Goal: Task Accomplishment & Management: Manage account settings

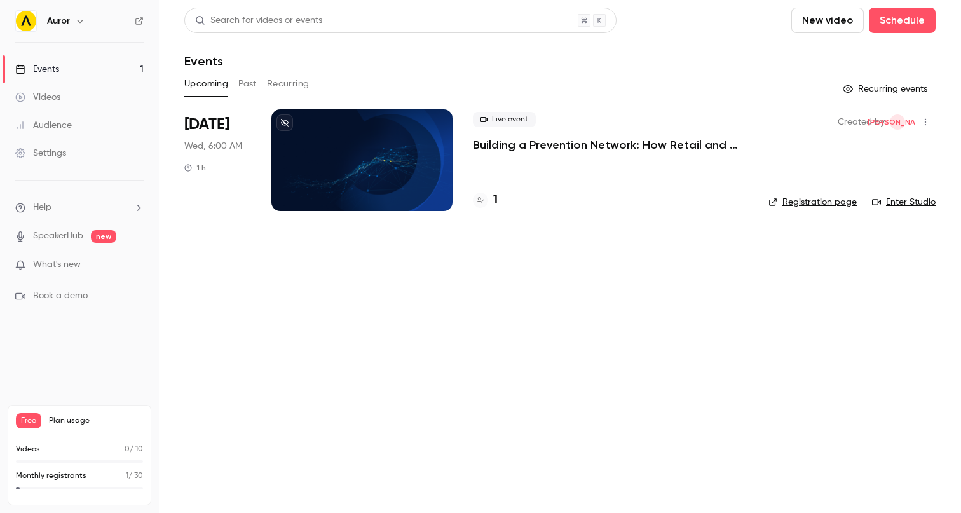
drag, startPoint x: 605, startPoint y: 323, endPoint x: 591, endPoint y: 223, distance: 100.8
click at [603, 315] on main "Search for videos or events New video Schedule Events Upcoming Past Recurring R…" at bounding box center [560, 256] width 802 height 513
click at [586, 150] on p "Building a Prevention Network: How Retail and Law Enforcement Are Partnering to…" at bounding box center [610, 144] width 275 height 15
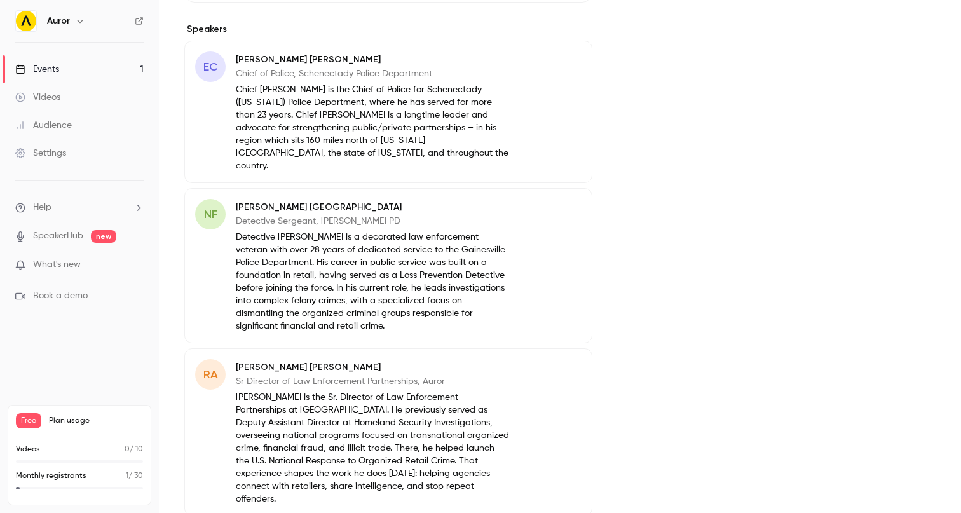
scroll to position [392, 0]
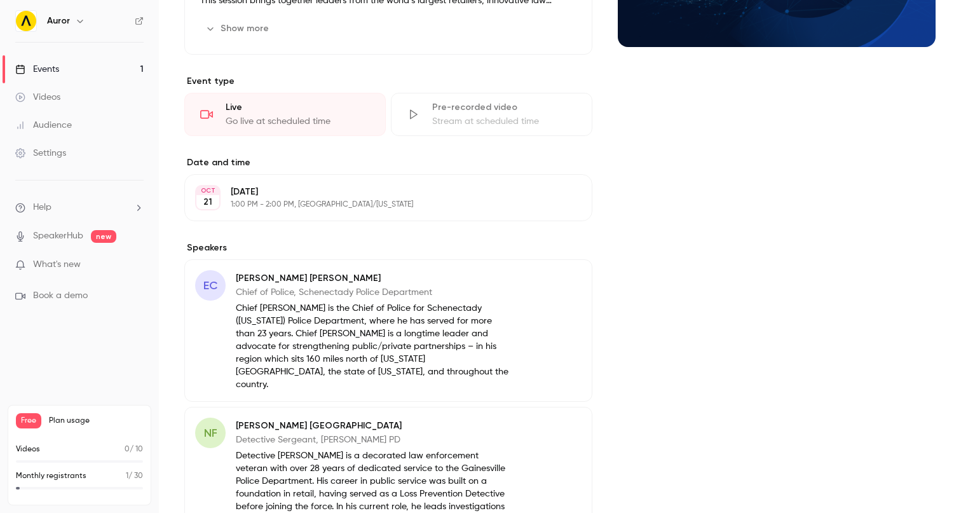
click at [549, 284] on icon "button" at bounding box center [546, 280] width 10 height 10
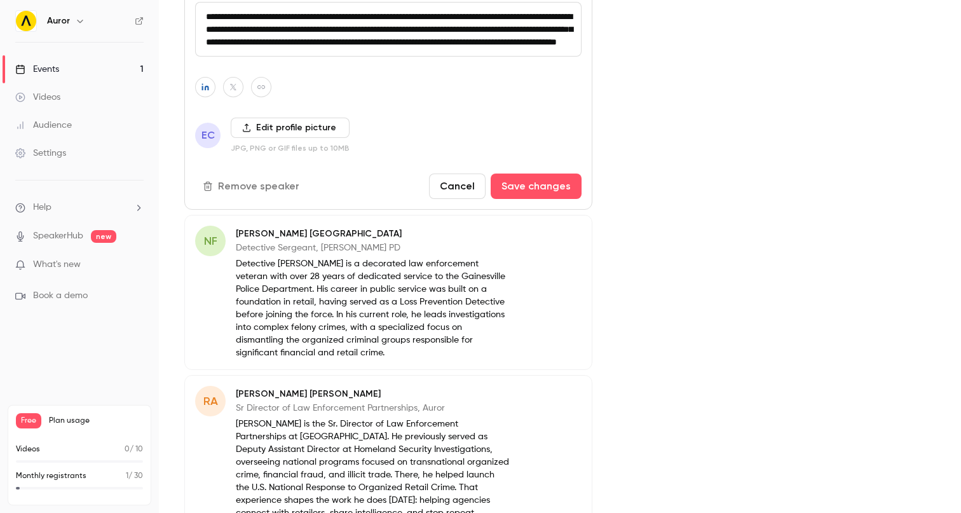
scroll to position [809, 0]
click at [562, 243] on button "Edit" at bounding box center [558, 236] width 46 height 20
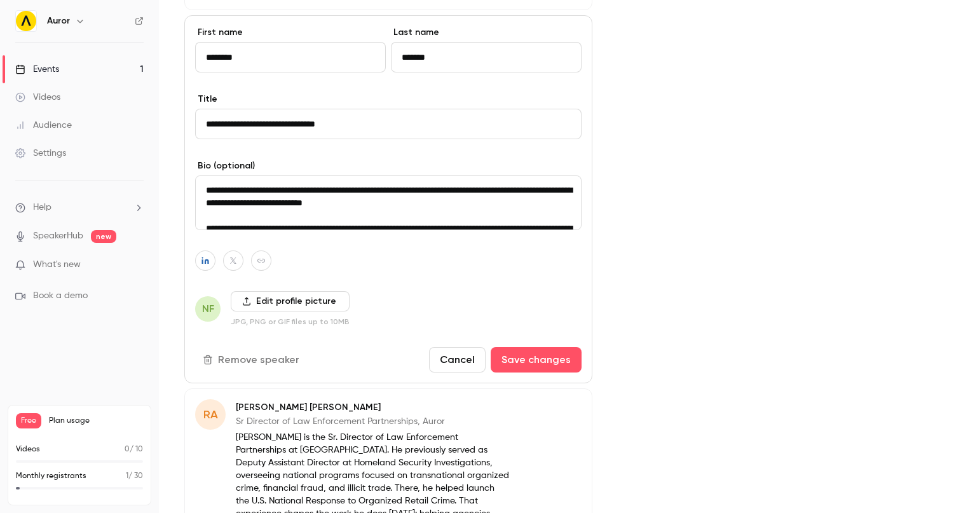
click at [237, 291] on label "Edit profile picture" at bounding box center [290, 301] width 119 height 20
click at [0, 0] on input "Edit profile picture" at bounding box center [0, 0] width 0 height 0
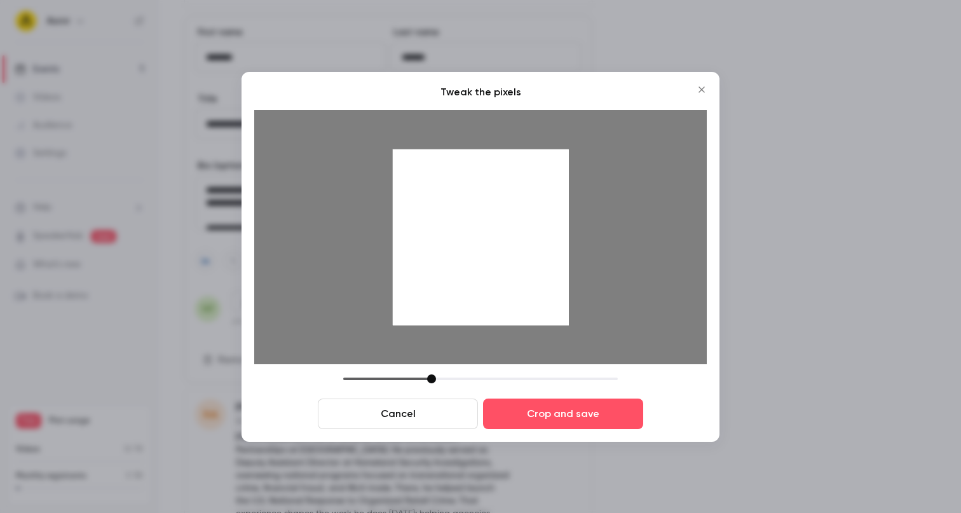
drag, startPoint x: 412, startPoint y: 376, endPoint x: 431, endPoint y: 379, distance: 19.3
click at [431, 379] on div at bounding box center [480, 379] width 275 height 9
click at [570, 404] on button "Crop and save" at bounding box center [563, 414] width 160 height 31
click at [594, 416] on button "Crop and save" at bounding box center [563, 414] width 160 height 31
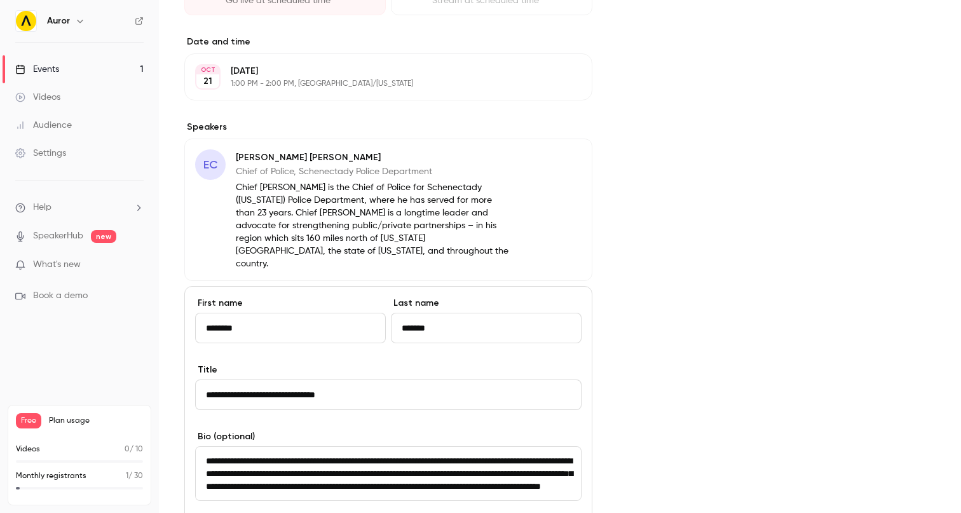
scroll to position [512, 0]
click at [553, 156] on button "Edit" at bounding box center [558, 160] width 46 height 20
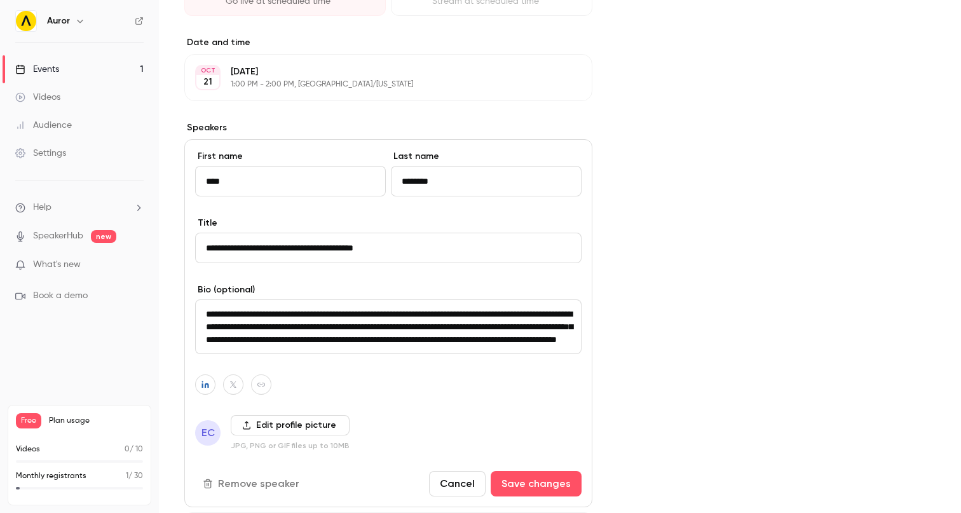
click at [265, 425] on label "Edit profile picture" at bounding box center [290, 425] width 119 height 20
click at [0, 0] on input "Edit profile picture" at bounding box center [0, 0] width 0 height 0
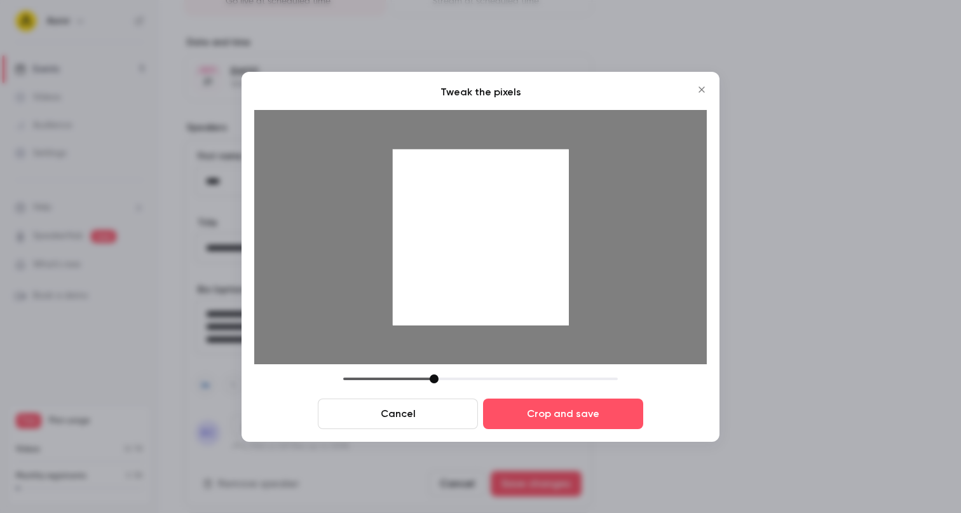
click at [431, 404] on button "Cancel" at bounding box center [398, 414] width 160 height 31
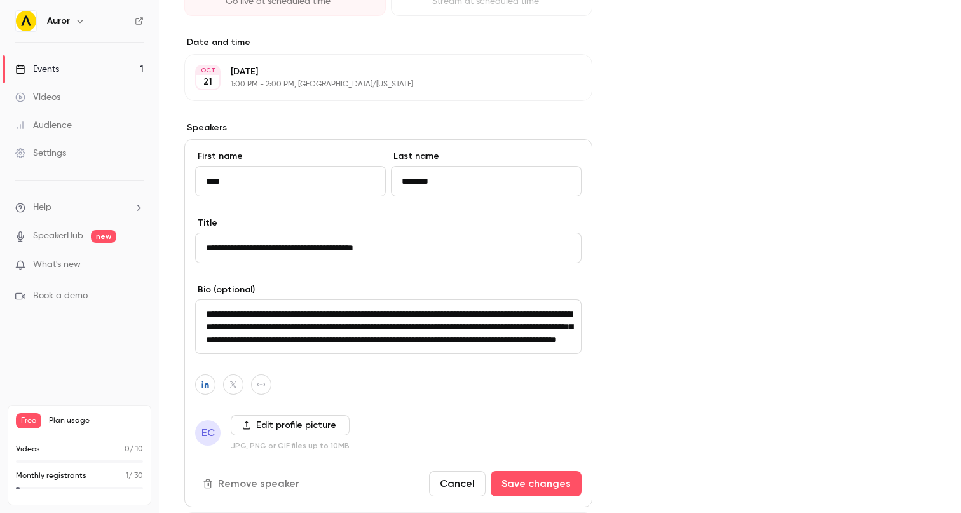
click at [261, 420] on label "Edit profile picture" at bounding box center [290, 425] width 119 height 20
click at [0, 0] on input "Edit profile picture" at bounding box center [0, 0] width 0 height 0
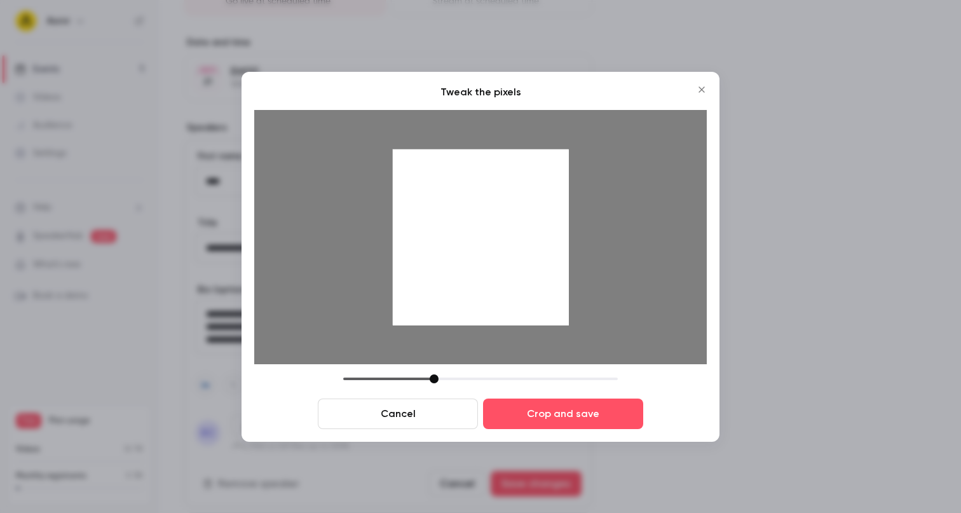
click at [706, 88] on icon "Close" at bounding box center [701, 90] width 15 height 10
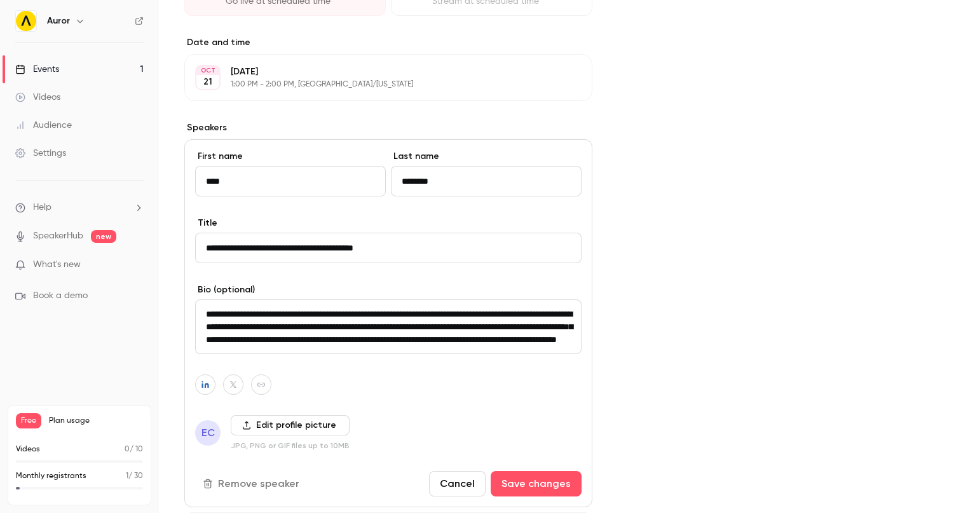
click at [273, 429] on label "Edit profile picture" at bounding box center [290, 425] width 119 height 20
click at [0, 0] on input "Edit profile picture" at bounding box center [0, 0] width 0 height 0
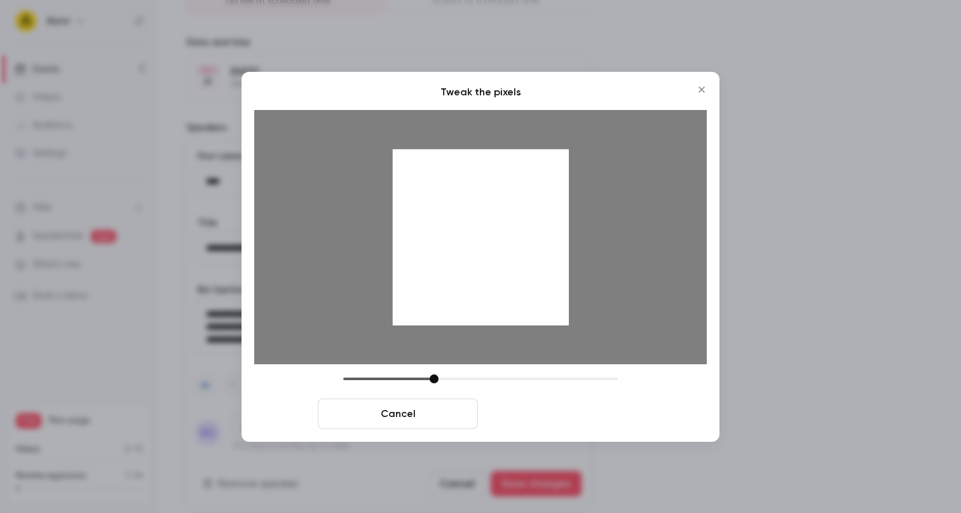
click at [559, 423] on button "Crop and save" at bounding box center [563, 414] width 160 height 31
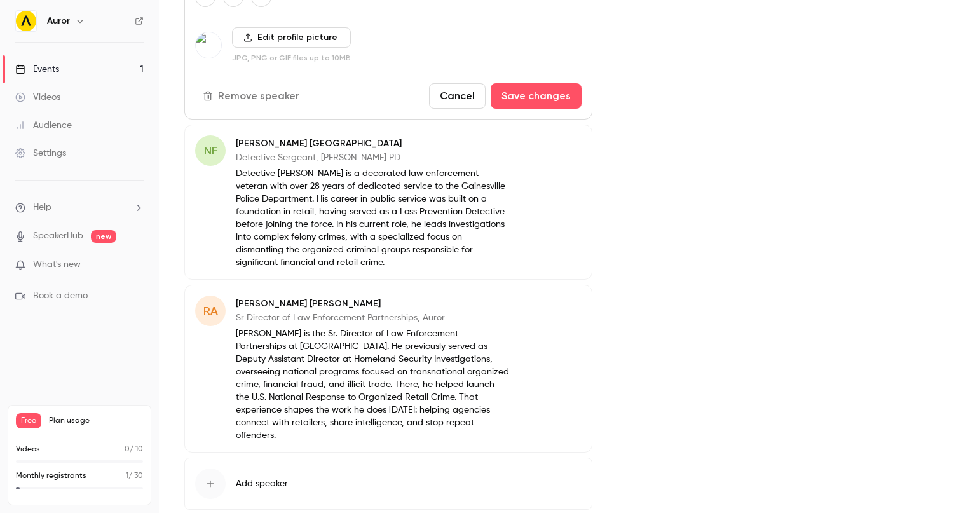
scroll to position [963, 0]
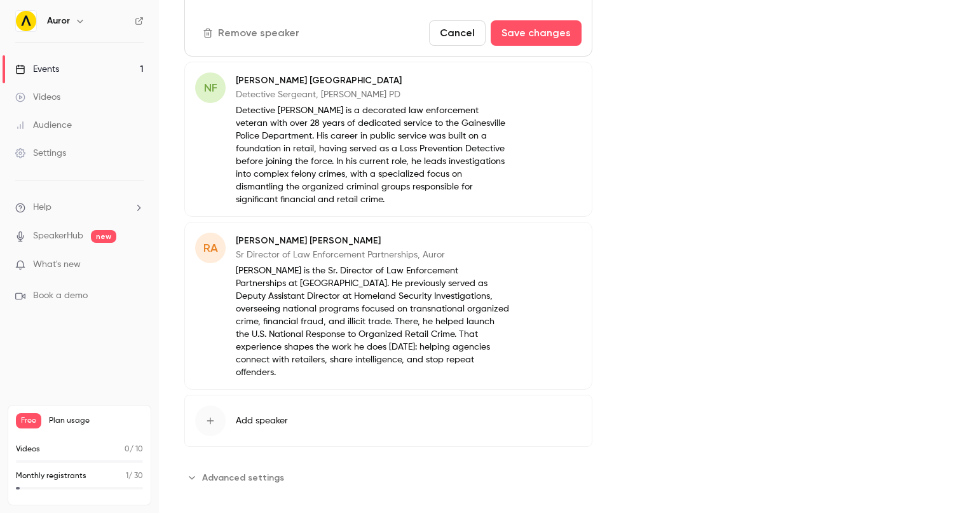
click at [554, 85] on button "Edit" at bounding box center [558, 82] width 46 height 20
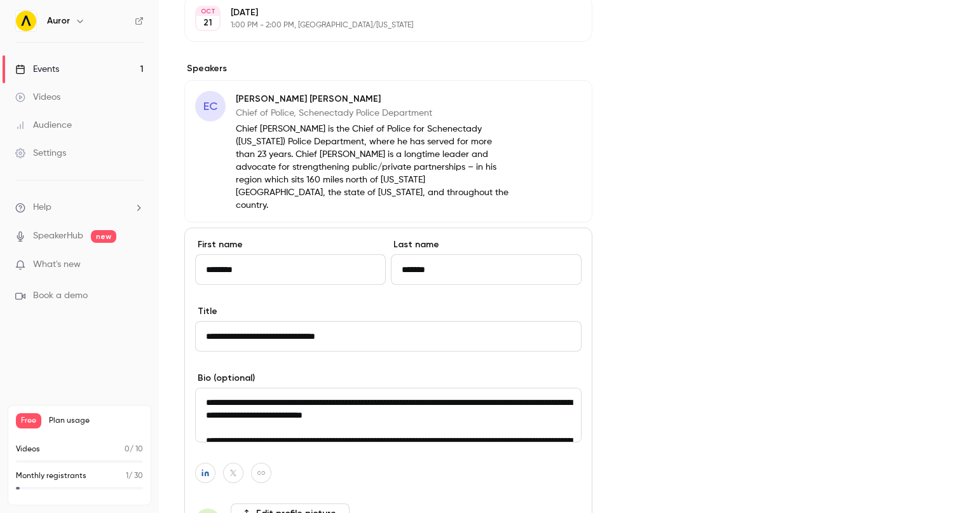
scroll to position [739, 0]
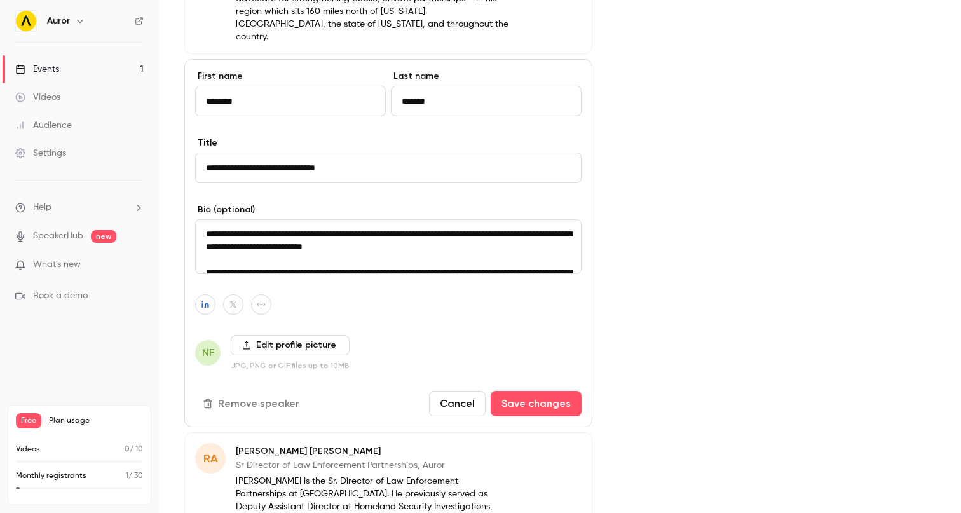
click at [277, 335] on label "Edit profile picture" at bounding box center [290, 345] width 119 height 20
click at [0, 0] on input "Edit profile picture" at bounding box center [0, 0] width 0 height 0
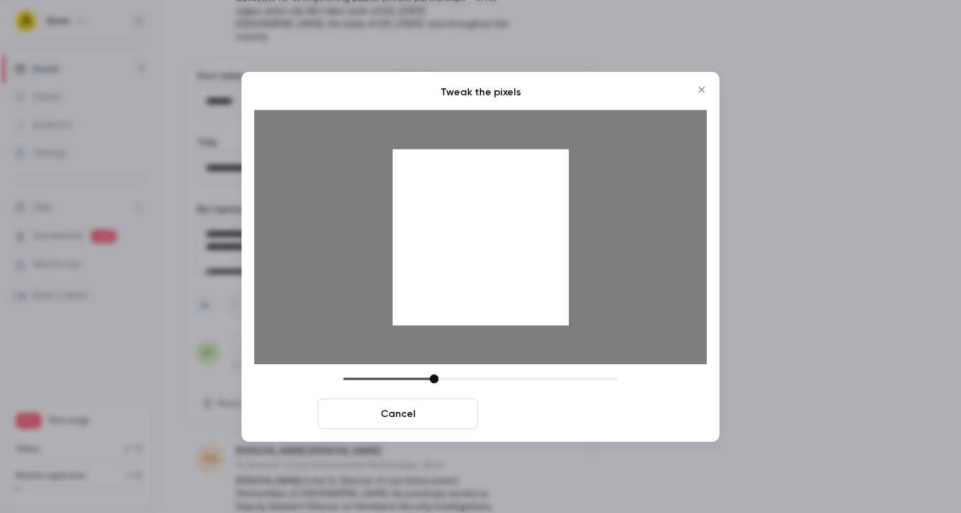
click at [551, 415] on button "Crop and save" at bounding box center [563, 414] width 160 height 31
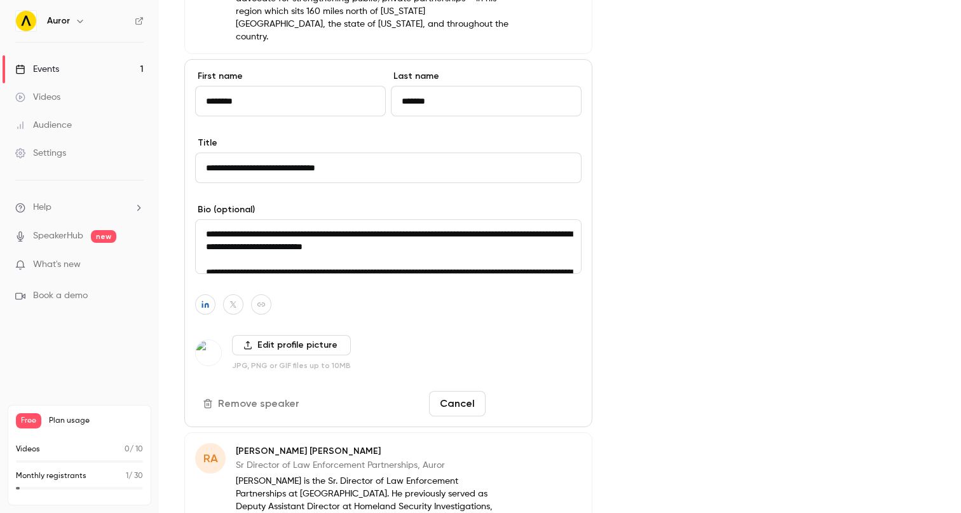
click at [534, 391] on button "Save changes" at bounding box center [536, 403] width 91 height 25
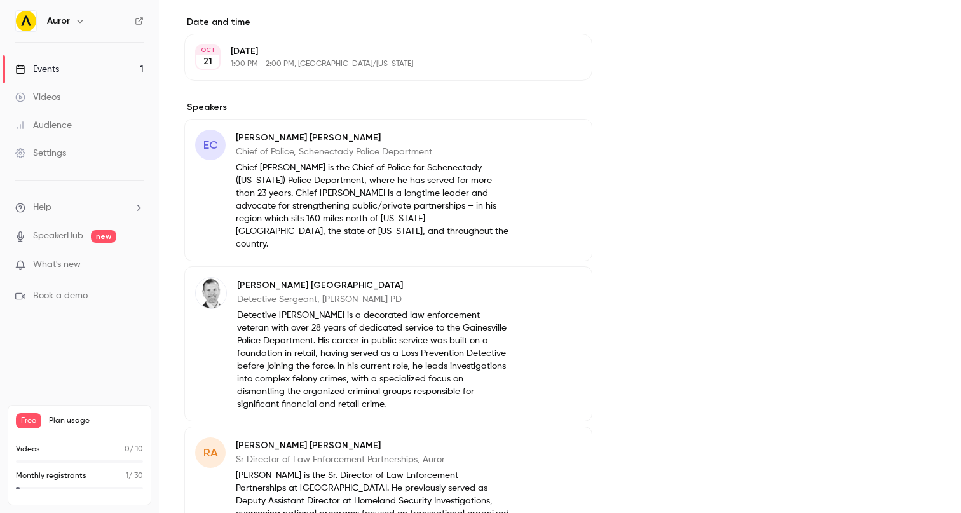
scroll to position [509, 0]
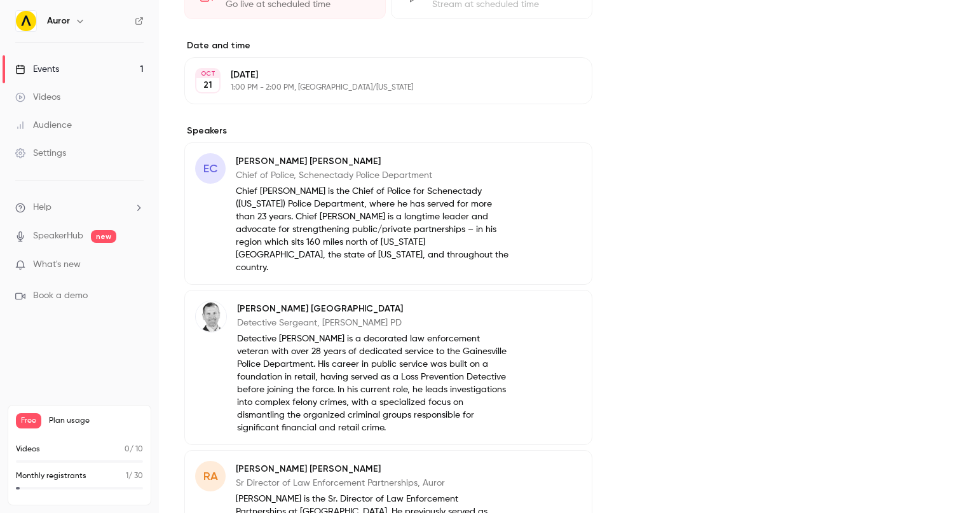
click at [212, 171] on span "EC" at bounding box center [210, 168] width 14 height 17
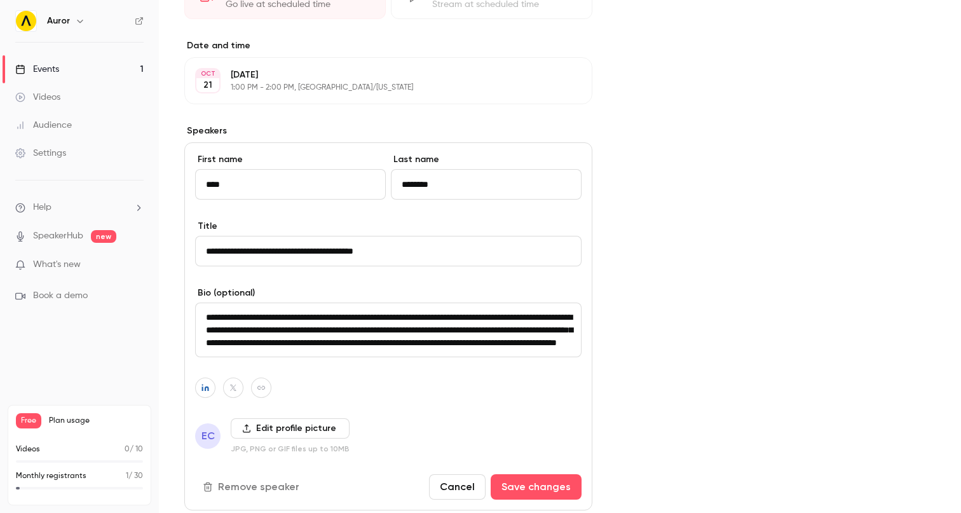
click at [298, 423] on label "Edit profile picture" at bounding box center [290, 428] width 119 height 20
click at [0, 0] on input "Edit profile picture" at bounding box center [0, 0] width 0 height 0
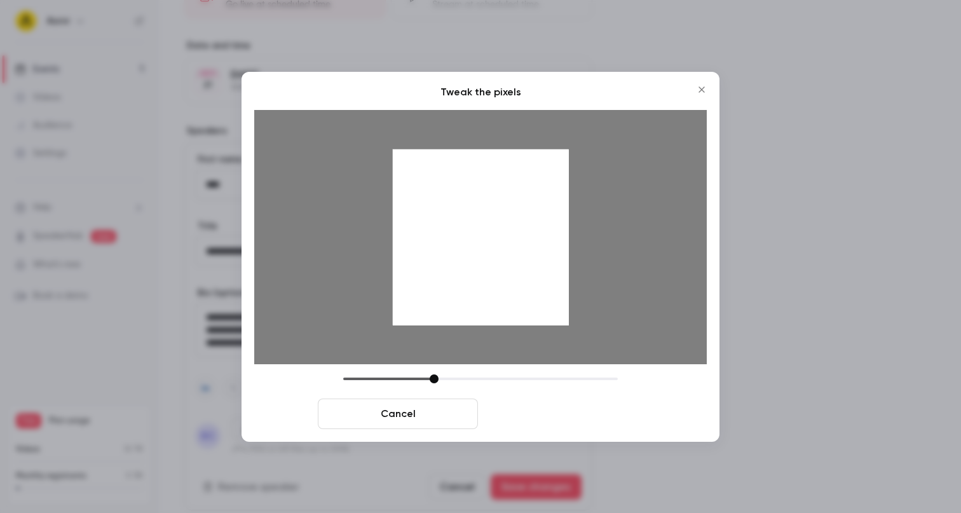
click at [563, 419] on button "Crop and save" at bounding box center [563, 414] width 160 height 31
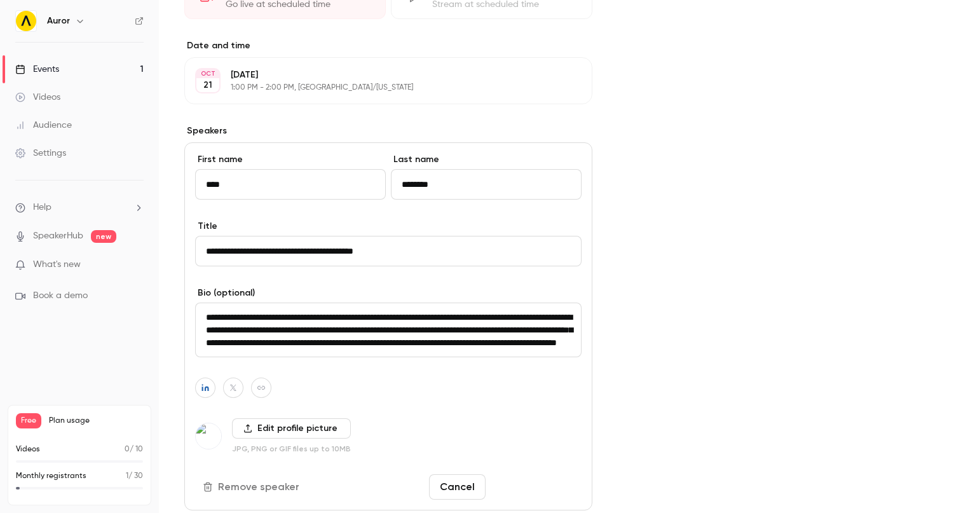
click at [556, 480] on button "Save changes" at bounding box center [536, 486] width 91 height 25
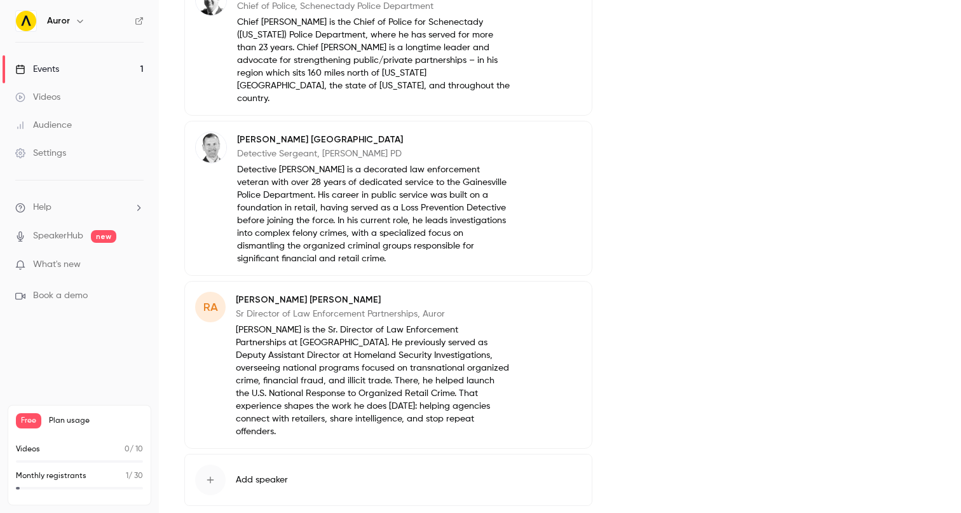
scroll to position [724, 0]
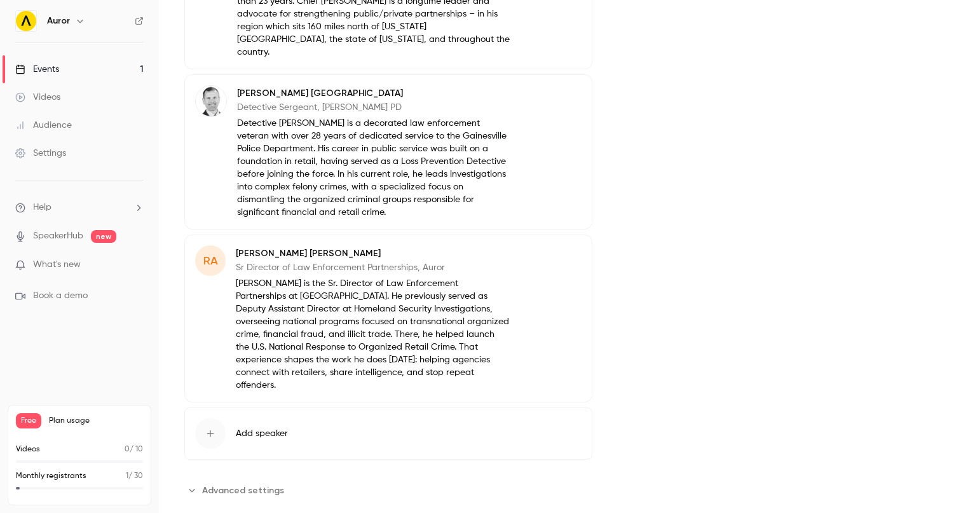
click at [285, 247] on p "[PERSON_NAME]" at bounding box center [373, 253] width 274 height 13
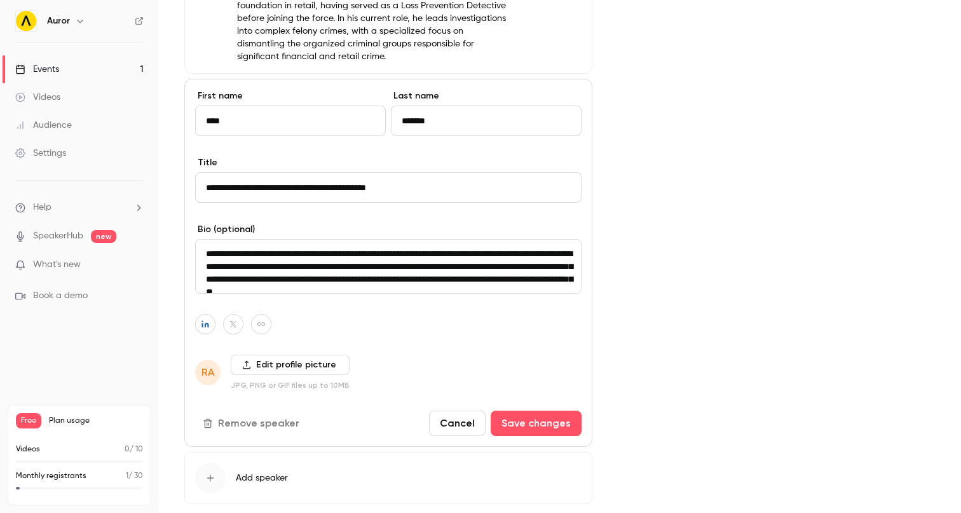
scroll to position [937, 0]
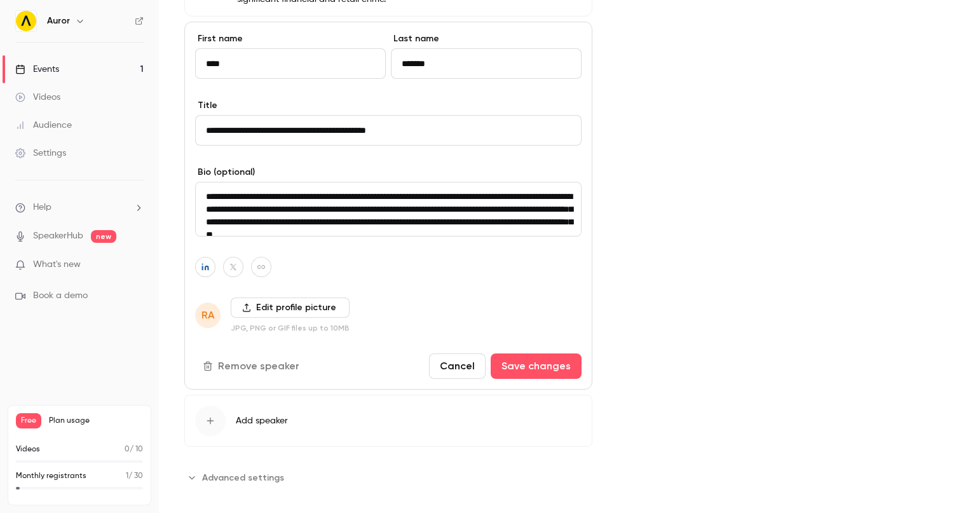
click at [277, 299] on label "Edit profile picture" at bounding box center [290, 308] width 119 height 20
click at [0, 0] on input "Edit profile picture" at bounding box center [0, 0] width 0 height 0
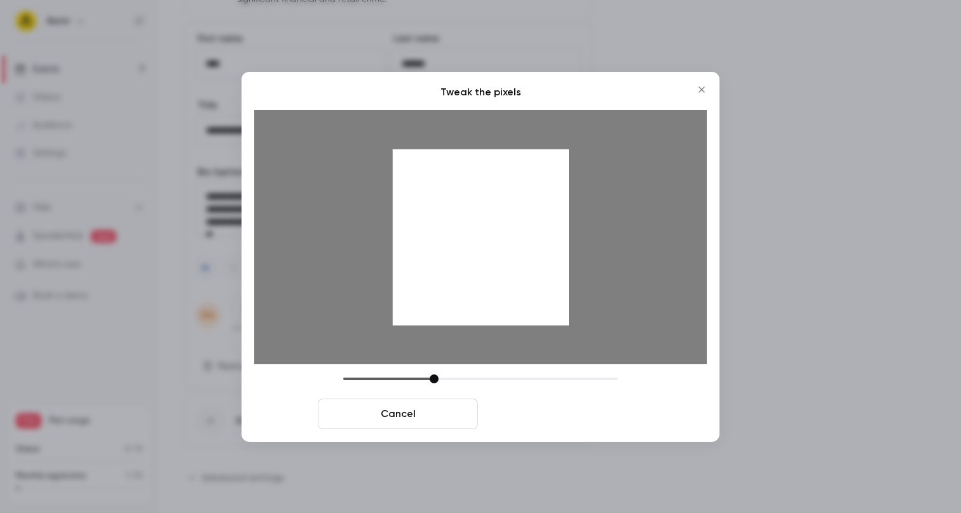
click at [611, 423] on button "Crop and save" at bounding box center [563, 414] width 160 height 31
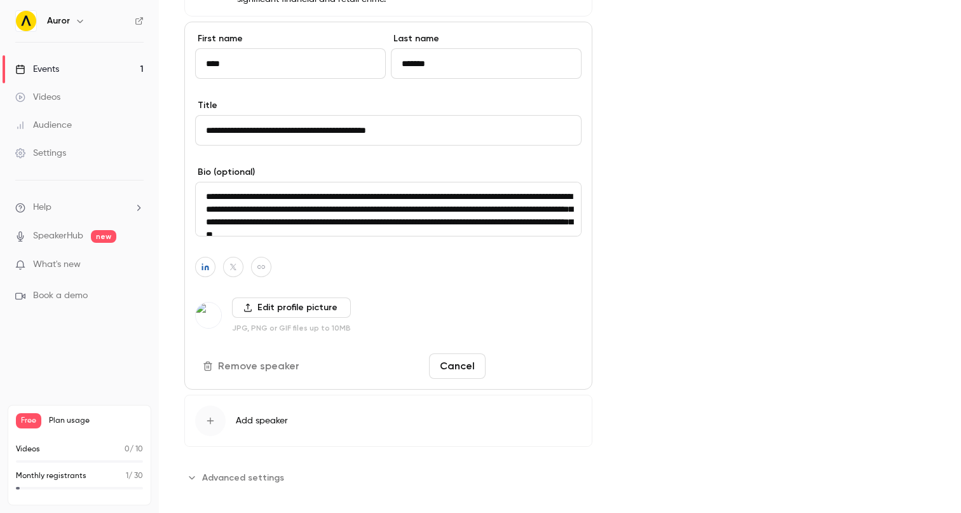
click at [565, 354] on button "Save changes" at bounding box center [536, 366] width 91 height 25
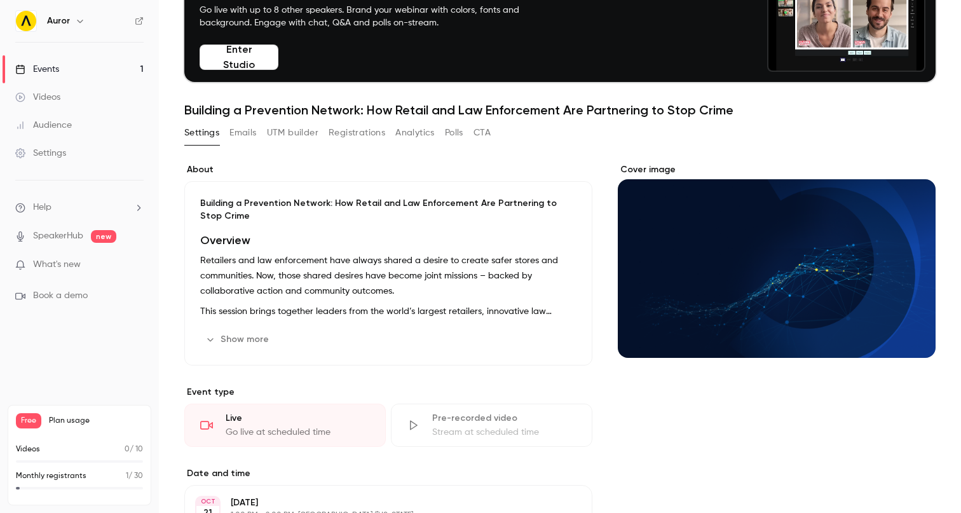
scroll to position [0, 0]
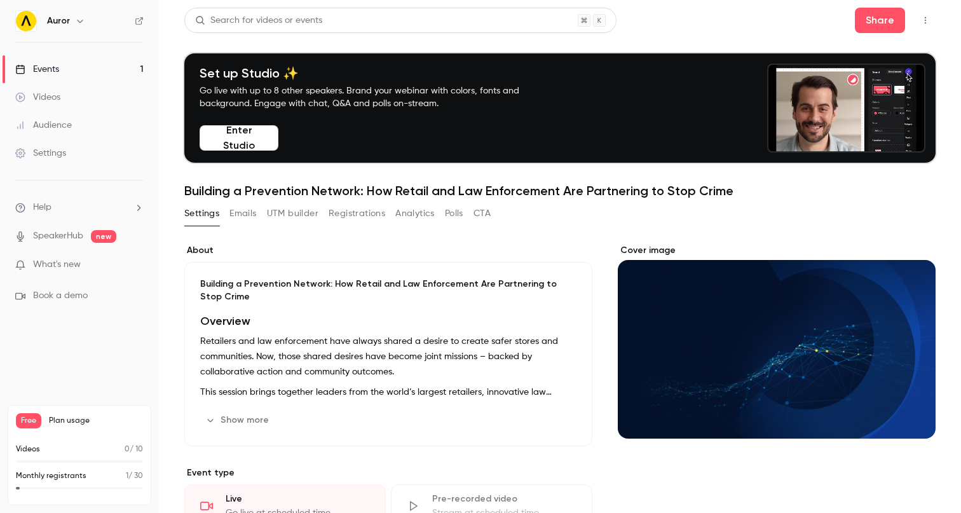
click at [757, 370] on div "Cover image" at bounding box center [777, 341] width 318 height 195
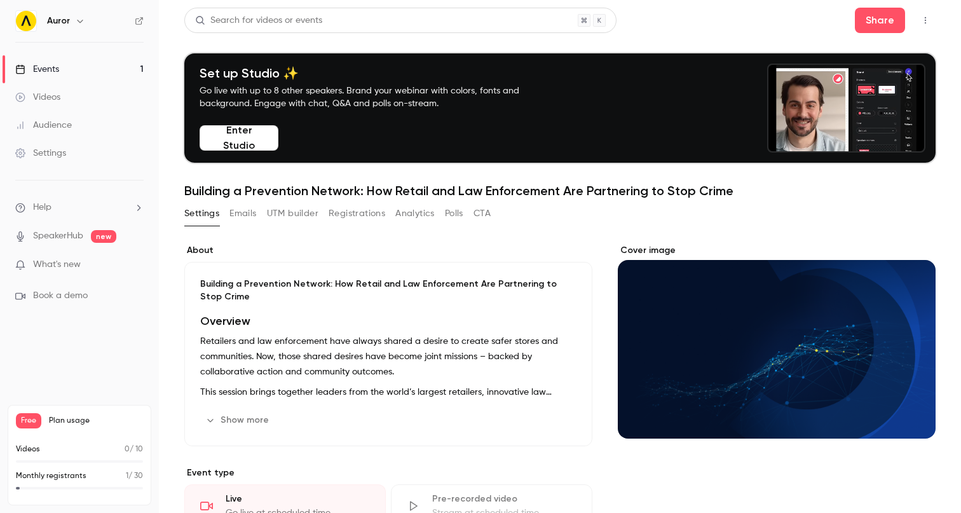
click at [0, 0] on input "Cover image" at bounding box center [0, 0] width 0 height 0
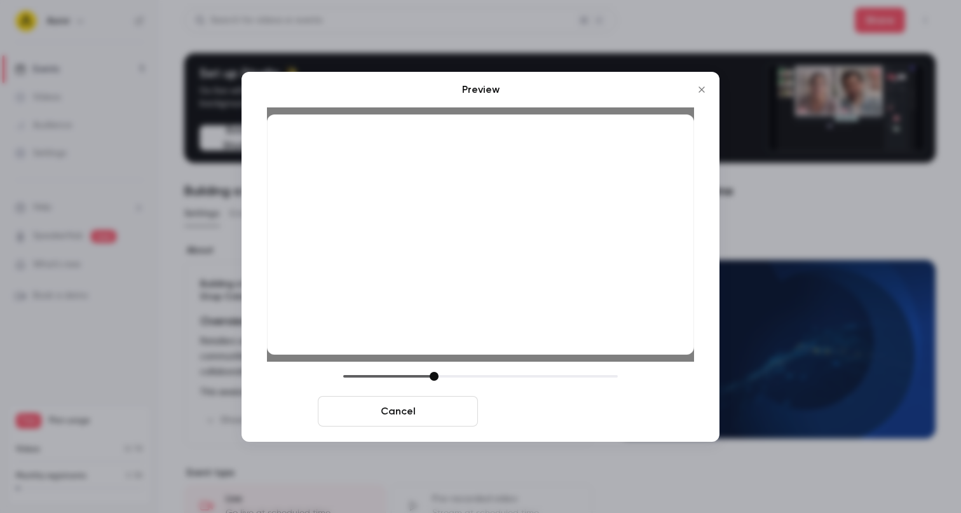
click at [540, 413] on button "Save cover" at bounding box center [563, 411] width 160 height 31
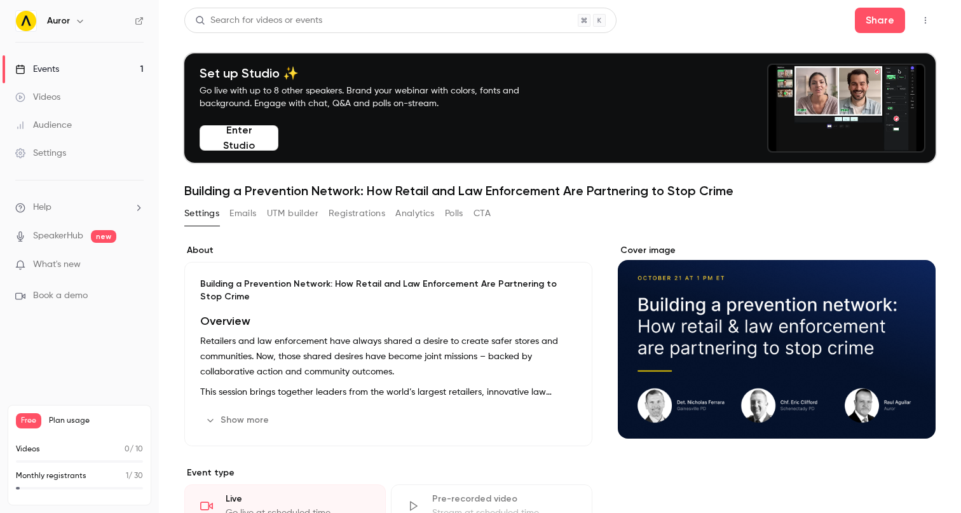
click at [238, 217] on button "Emails" at bounding box center [243, 213] width 27 height 20
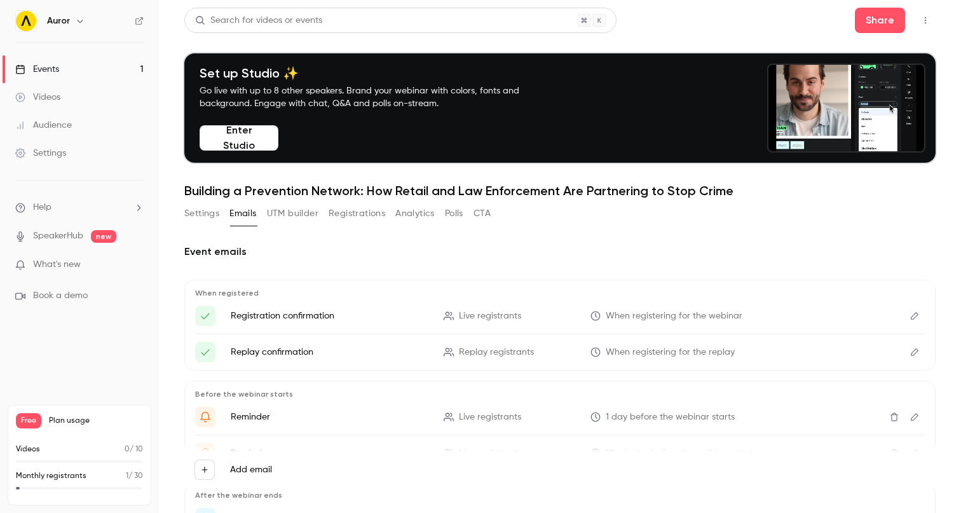
click at [203, 313] on icon "You're registered for '{{ event_name }}'" at bounding box center [205, 315] width 11 height 11
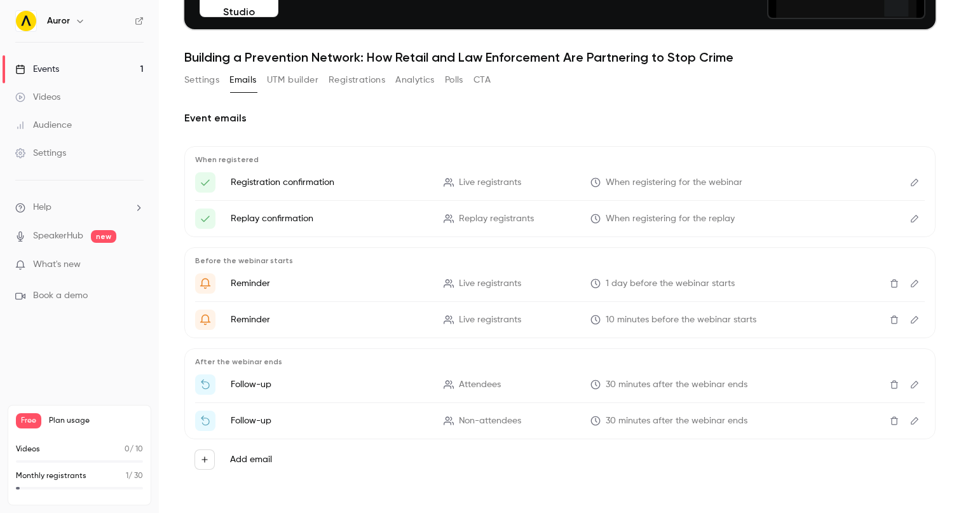
click at [917, 184] on icon "Edit" at bounding box center [915, 182] width 10 height 9
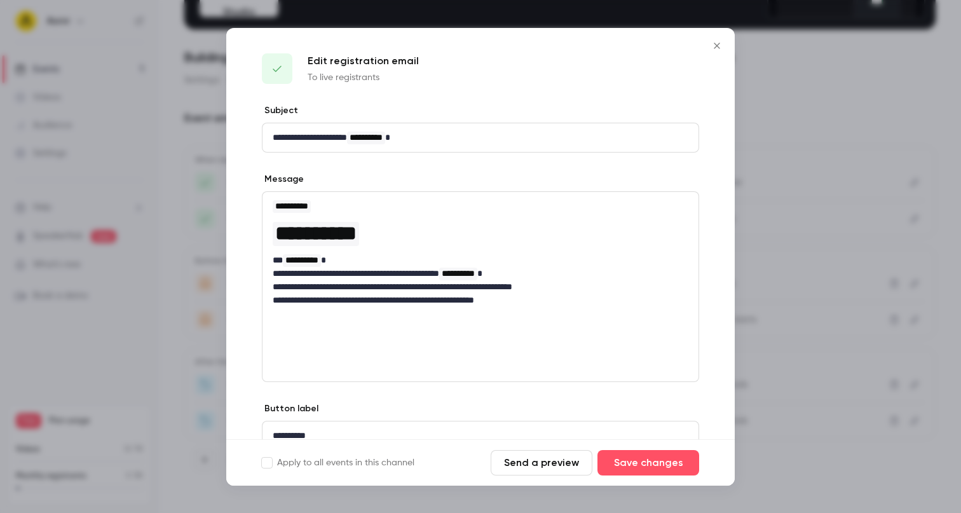
click at [722, 49] on icon "Close" at bounding box center [717, 46] width 15 height 10
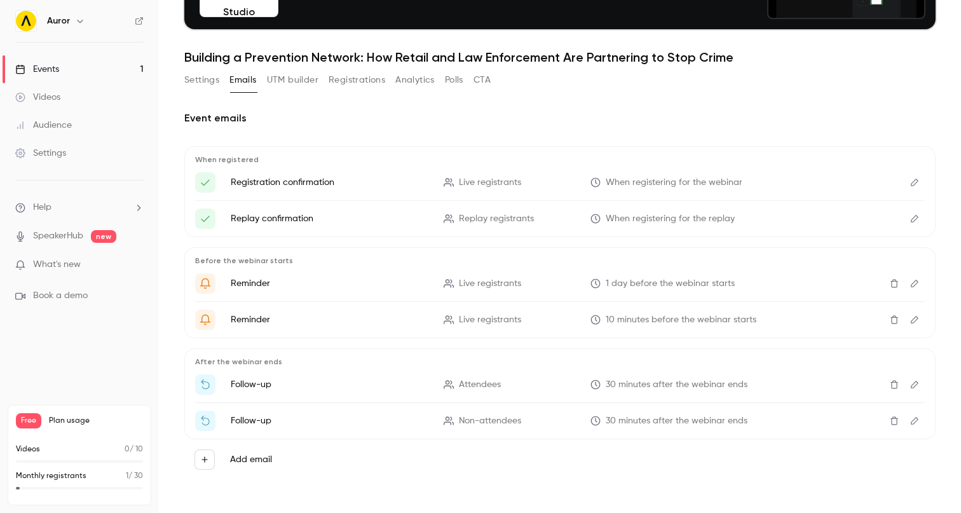
scroll to position [0, 0]
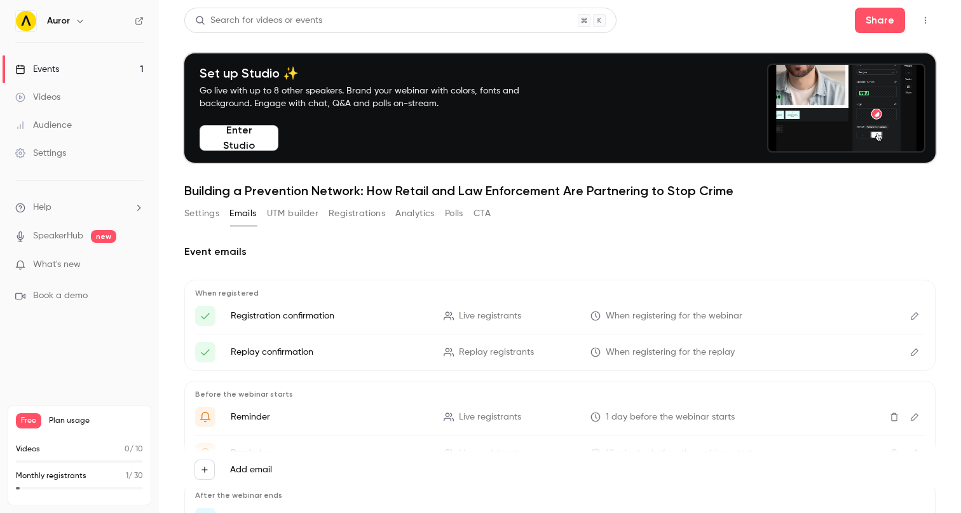
click at [214, 214] on button "Settings" at bounding box center [201, 213] width 35 height 20
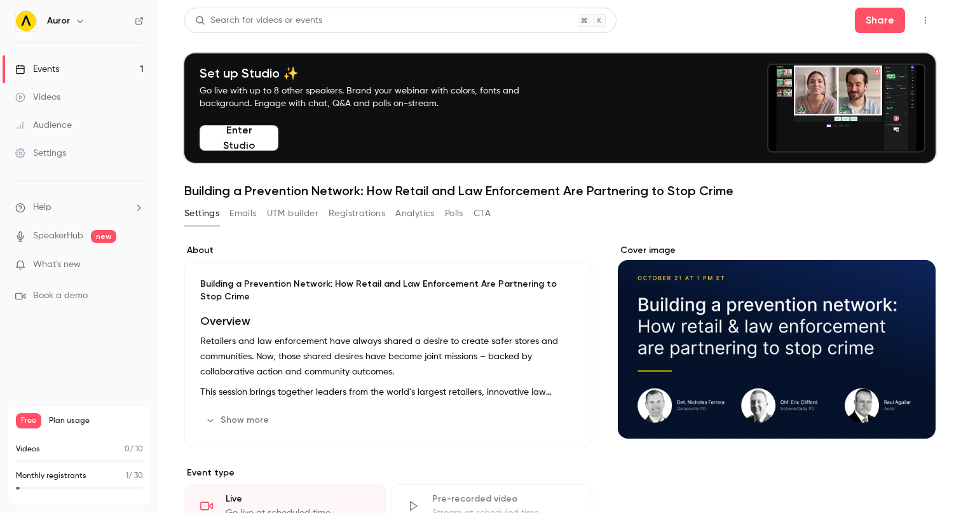
click at [321, 215] on div "Settings Emails UTM builder Registrations Analytics Polls CTA" at bounding box center [337, 213] width 306 height 20
click at [374, 214] on button "Registrations" at bounding box center [357, 213] width 57 height 20
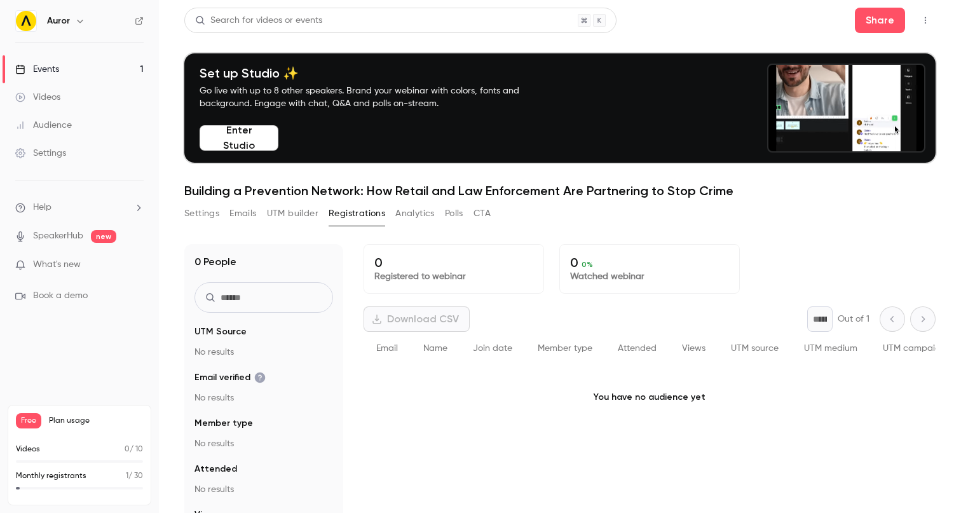
click at [401, 214] on button "Analytics" at bounding box center [414, 213] width 39 height 20
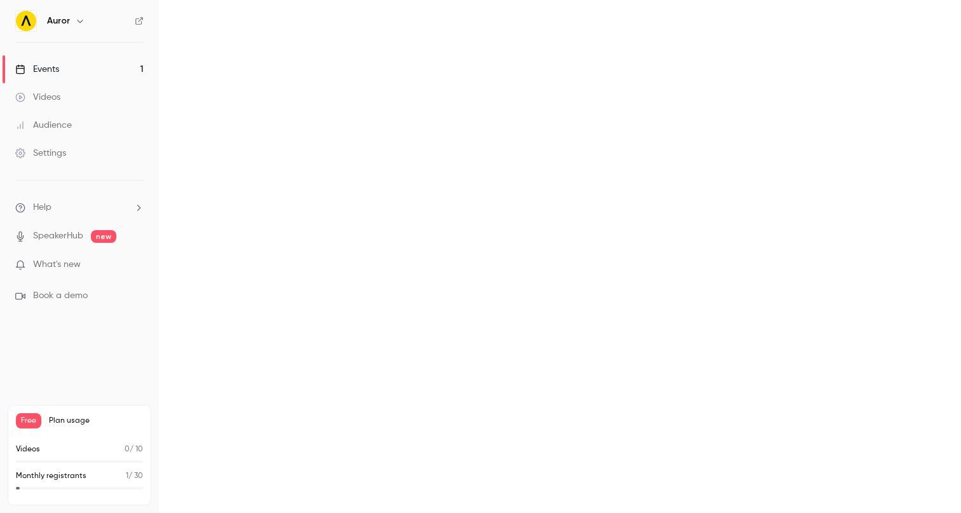
click at [452, 213] on main "Search for videos or events Share Set up Studio ✨ Go live with up to 8 other sp…" at bounding box center [560, 256] width 802 height 513
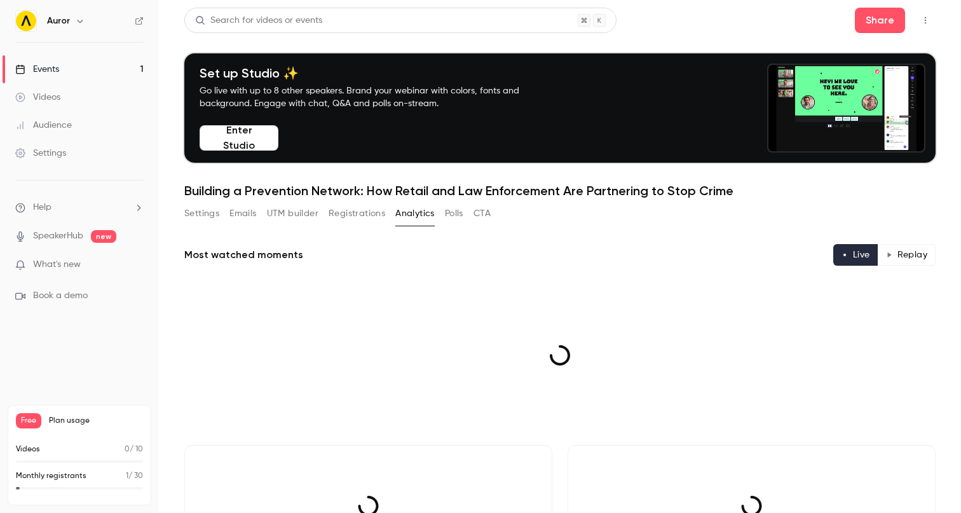
click at [476, 212] on button "CTA" at bounding box center [482, 213] width 17 height 20
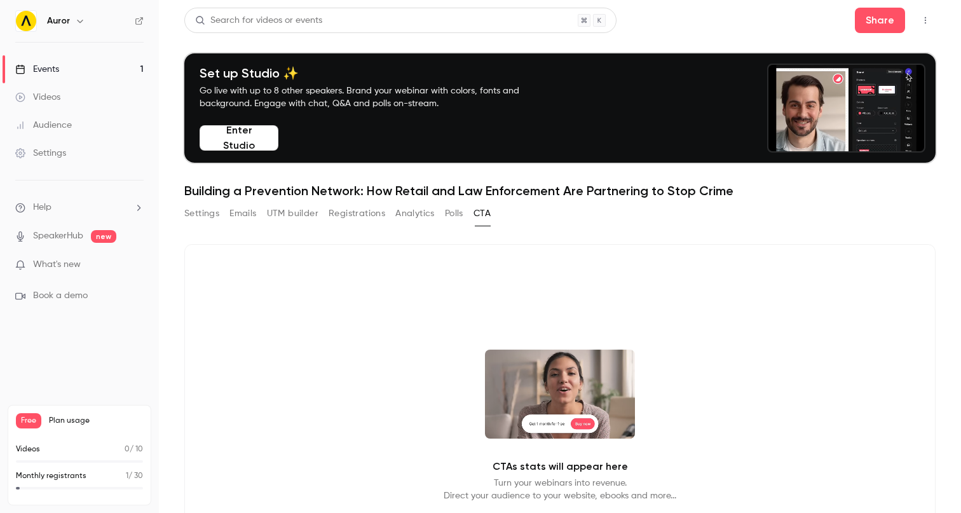
click at [216, 217] on button "Settings" at bounding box center [201, 213] width 35 height 20
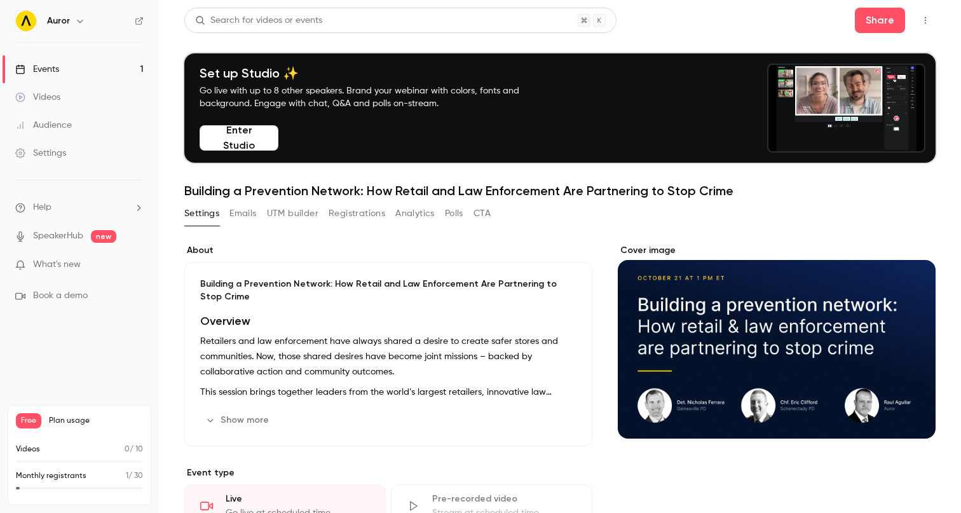
click at [81, 71] on link "Events 1" at bounding box center [79, 69] width 159 height 28
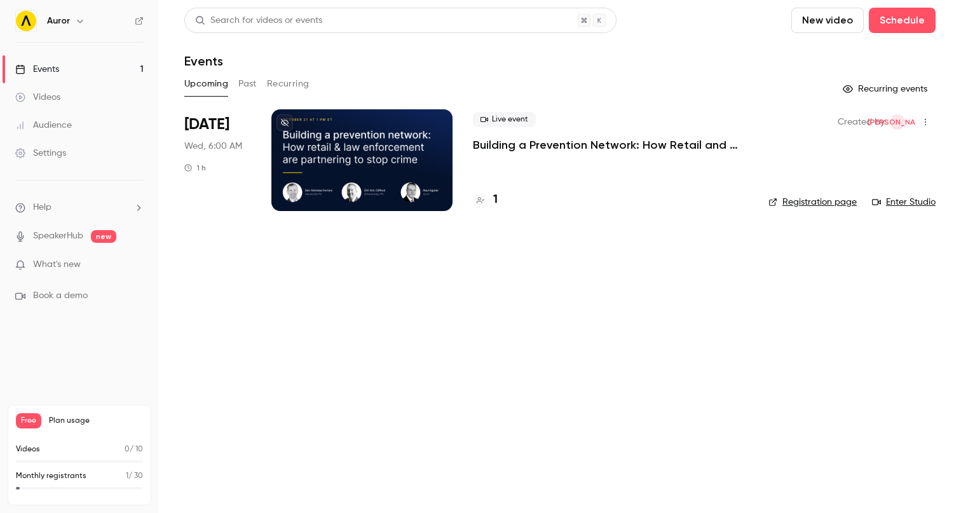
click at [373, 308] on main "Search for videos or events New video Schedule Events Upcoming Past Recurring R…" at bounding box center [560, 256] width 802 height 513
click at [799, 203] on link "Registration page" at bounding box center [813, 202] width 88 height 13
